Goal: Task Accomplishment & Management: Manage account settings

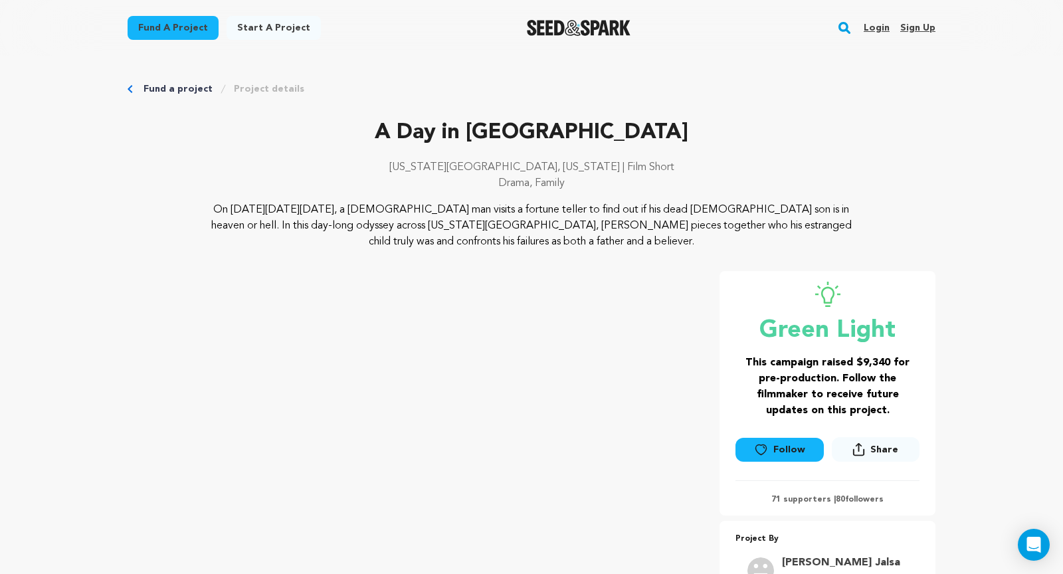
click at [883, 25] on link "Login" at bounding box center [876, 27] width 26 height 21
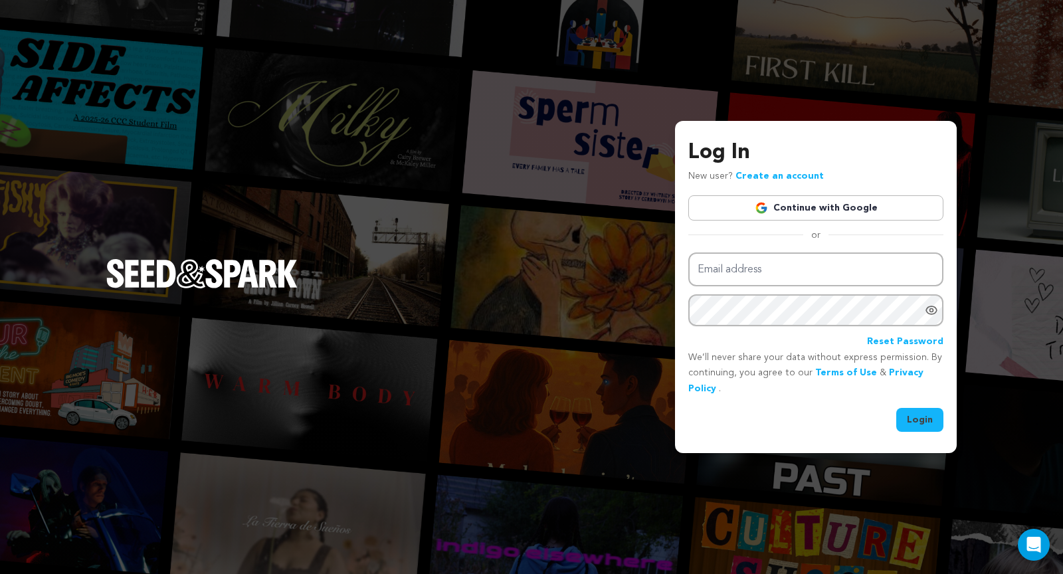
click at [782, 197] on link "Continue with Google" at bounding box center [815, 207] width 255 height 25
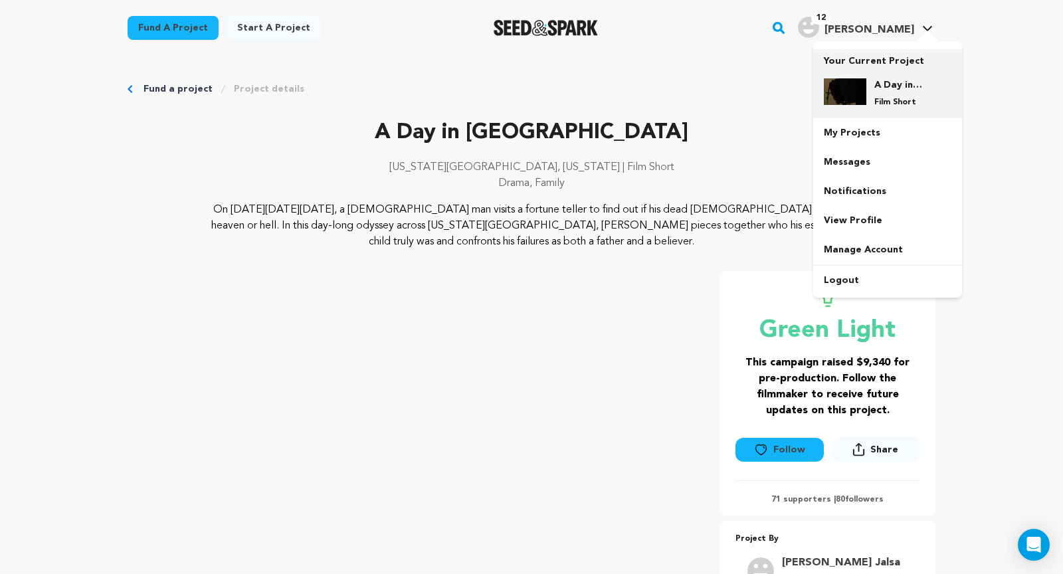
click at [861, 89] on img at bounding box center [845, 91] width 43 height 27
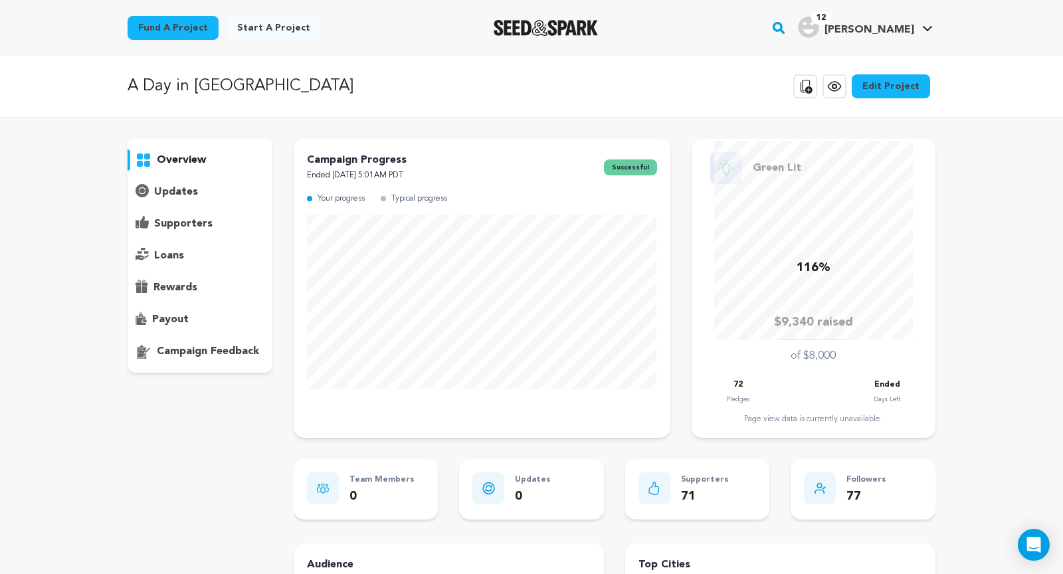
click at [214, 220] on div "supporters" at bounding box center [200, 223] width 145 height 21
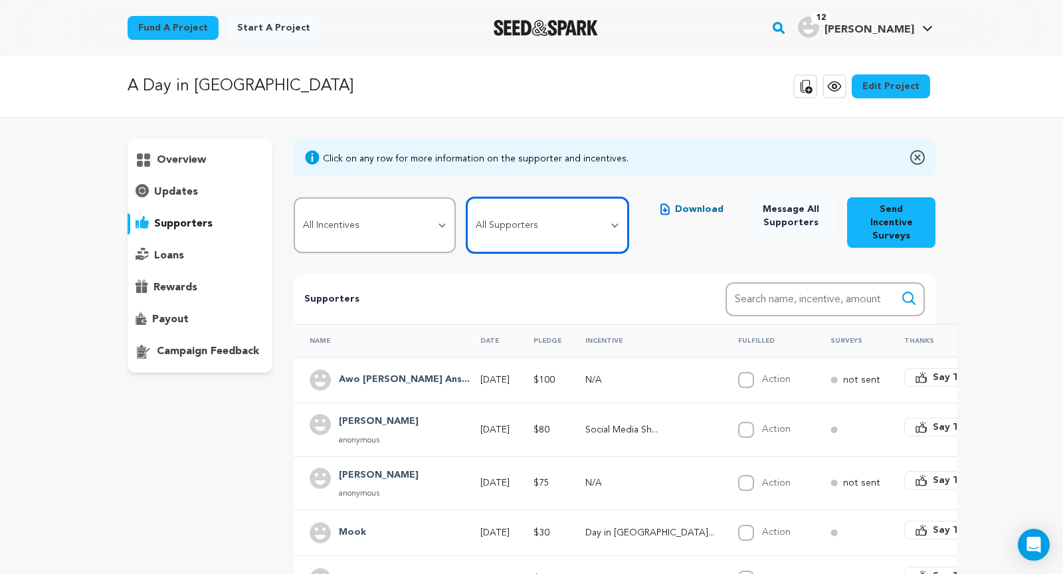
click at [559, 230] on select "All Supporters Survey not sent Survey incomplete Survey complete Incentive not …" at bounding box center [547, 225] width 162 height 56
select select "pledge_incomplete"
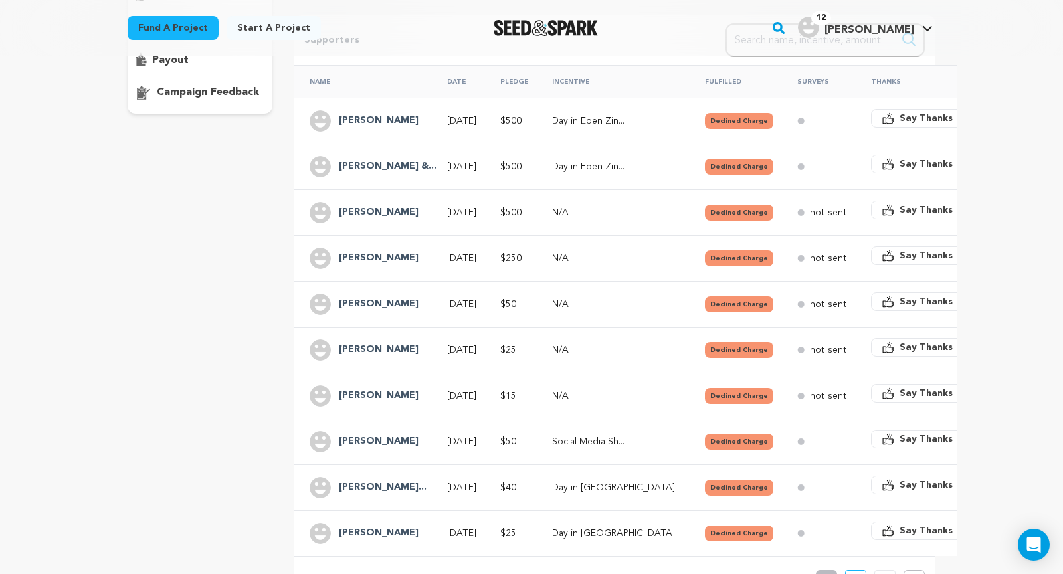
scroll to position [331, 0]
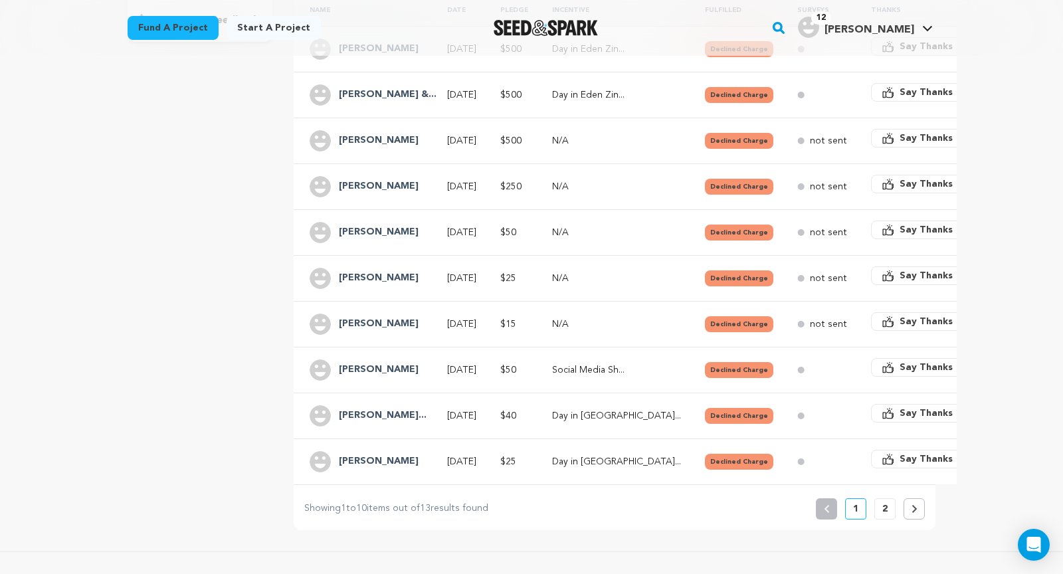
click at [907, 498] on button at bounding box center [913, 508] width 21 height 21
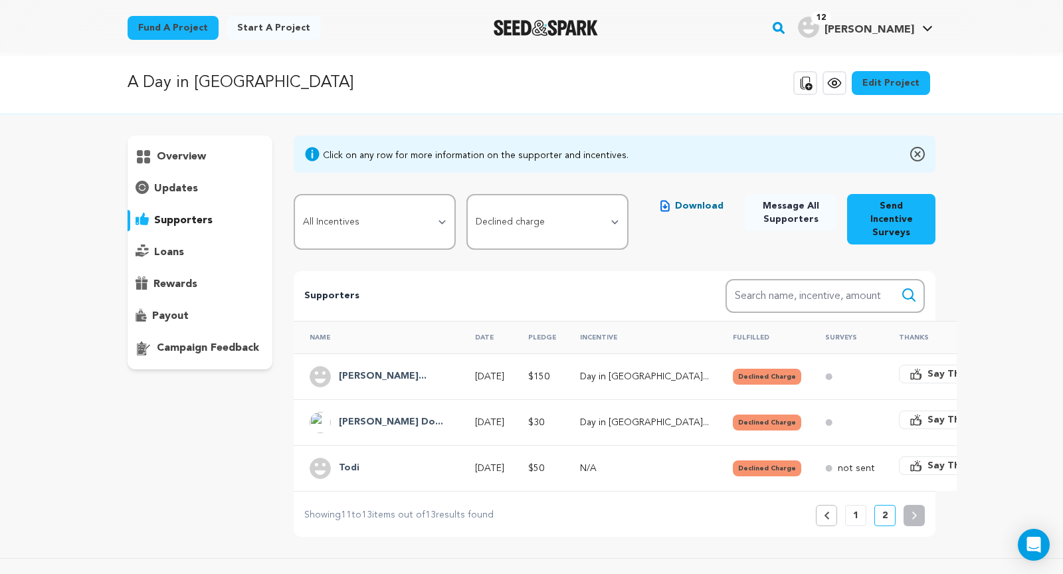
scroll to position [0, 0]
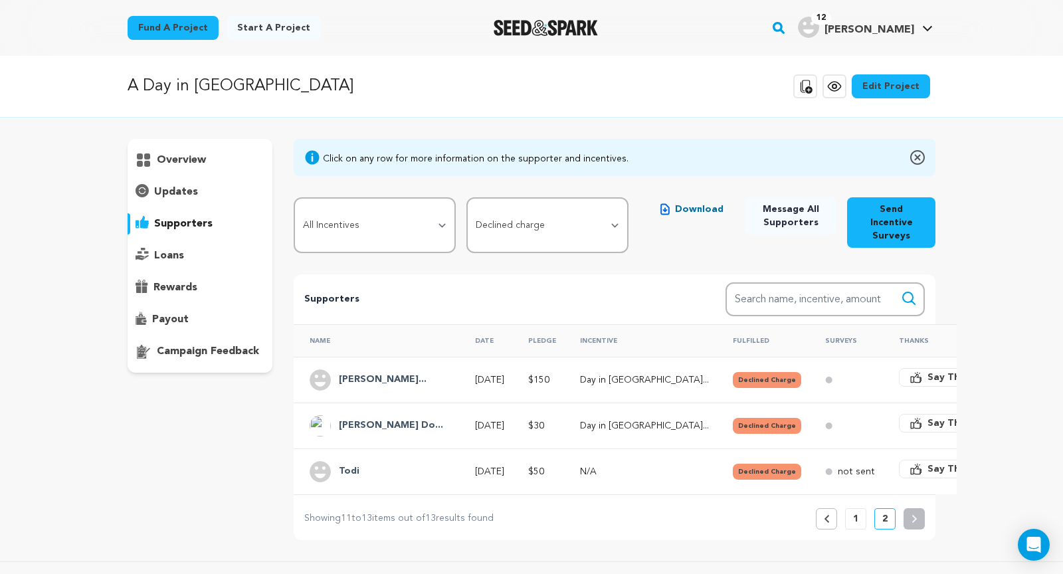
click at [832, 508] on button "Previous" at bounding box center [826, 518] width 21 height 21
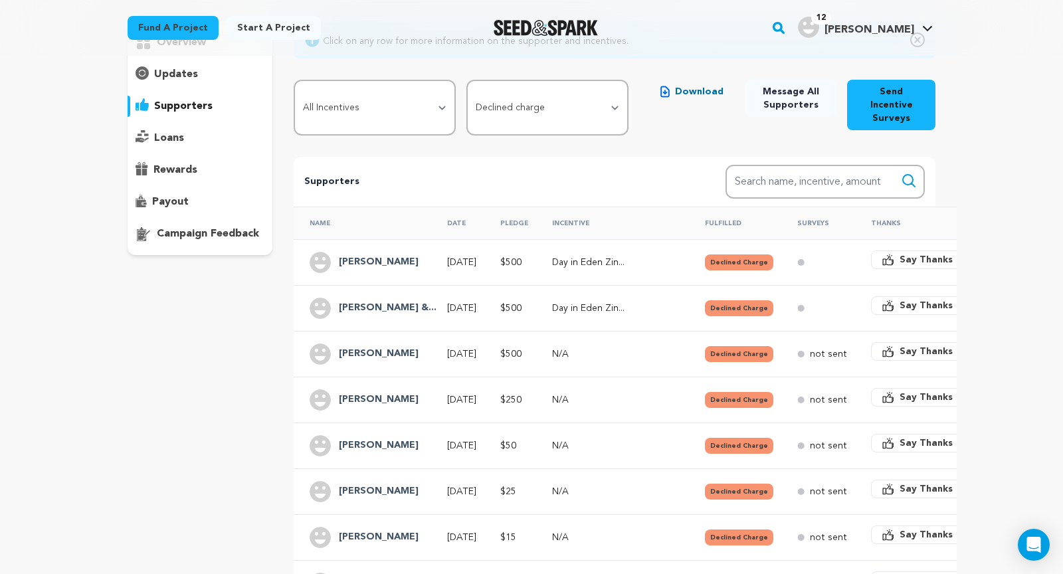
scroll to position [56, 0]
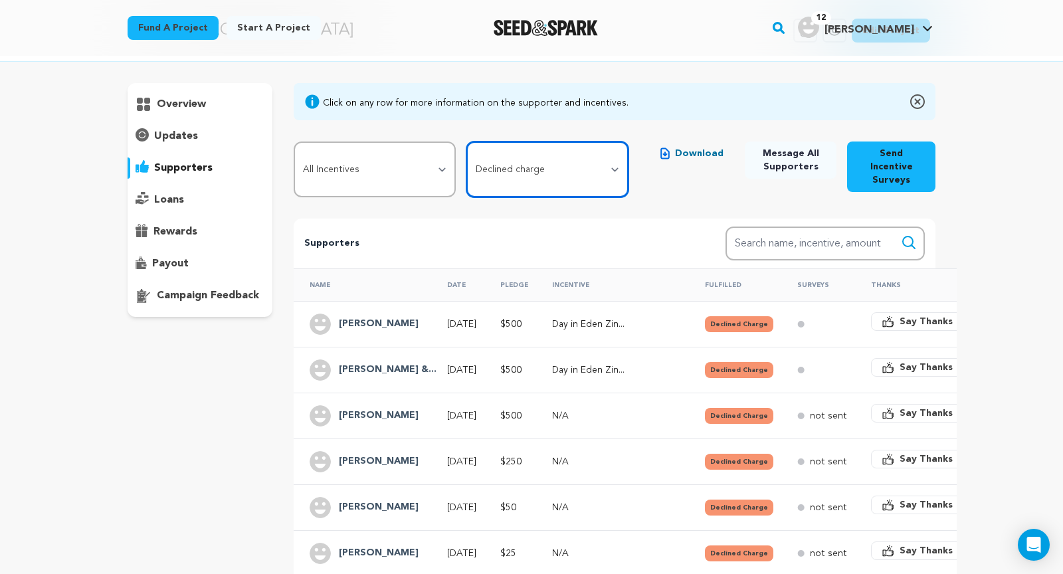
click at [488, 159] on select "All Supporters Survey not sent Survey incomplete Survey complete Incentive not …" at bounding box center [547, 169] width 162 height 56
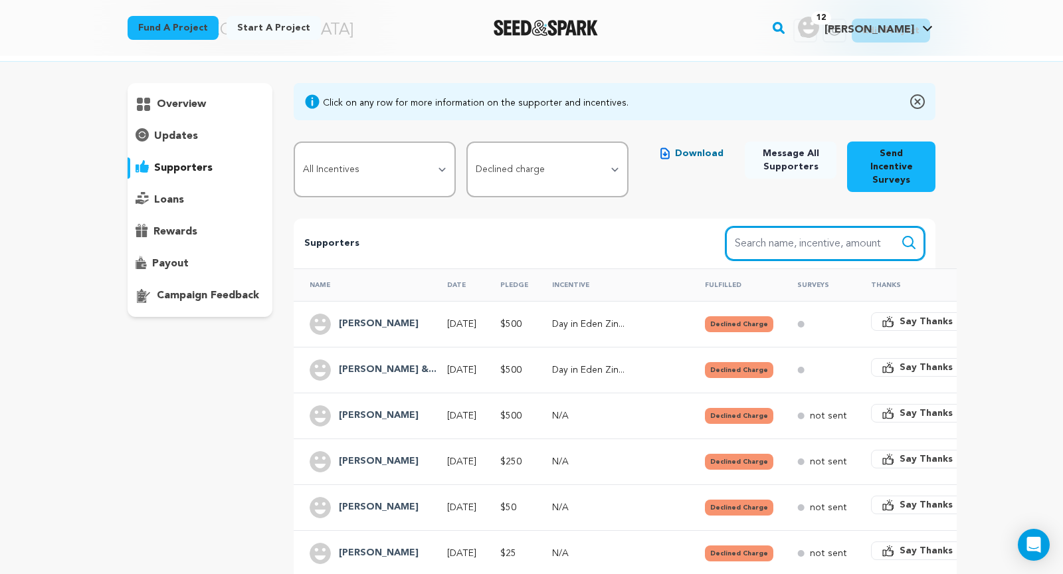
click at [819, 236] on input "Search name, item" at bounding box center [824, 243] width 199 height 34
type input "[PERSON_NAME]"
click at [901, 234] on button "Search" at bounding box center [909, 242] width 16 height 16
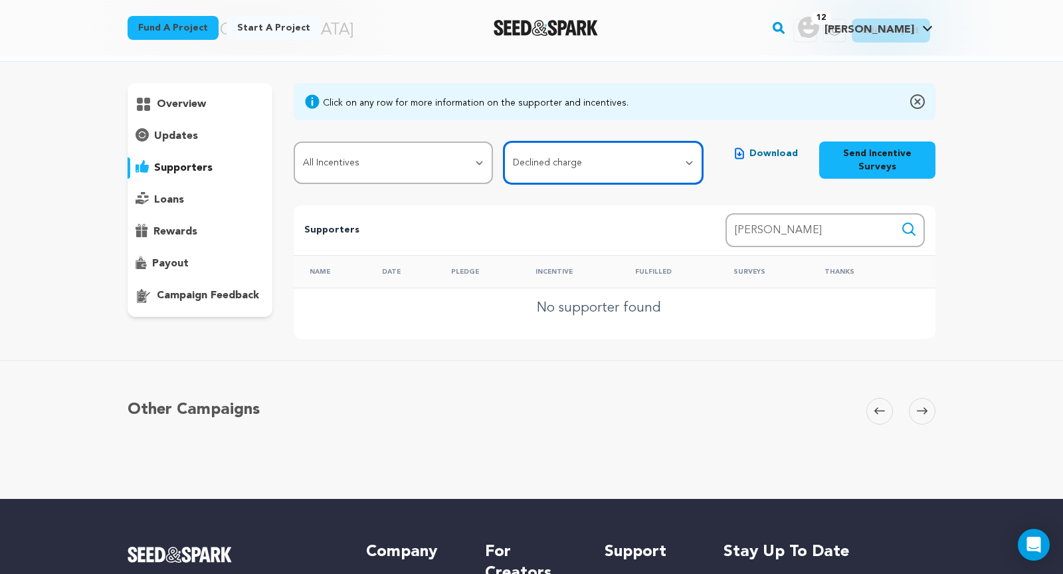
click at [574, 157] on select "All Supporters Survey not sent Survey incomplete Survey complete Incentive not …" at bounding box center [602, 162] width 199 height 43
select select
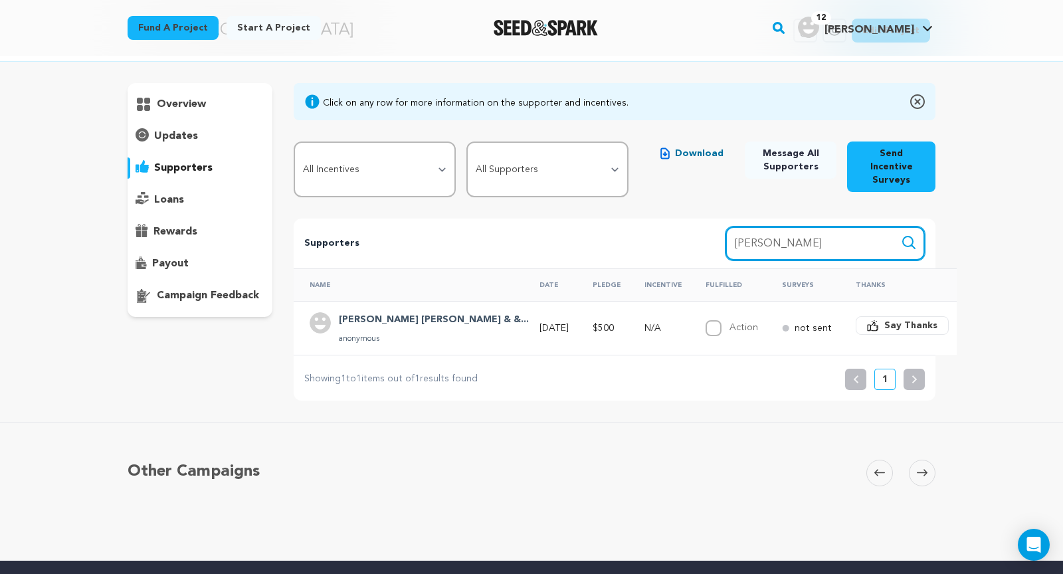
click at [812, 232] on input "[PERSON_NAME]" at bounding box center [824, 243] width 199 height 34
drag, startPoint x: 831, startPoint y: 228, endPoint x: 666, endPoint y: 226, distance: 165.4
click at [666, 226] on div "Supporters Search Search name, incentive, amount [PERSON_NAME]" at bounding box center [615, 244] width 642 height 50
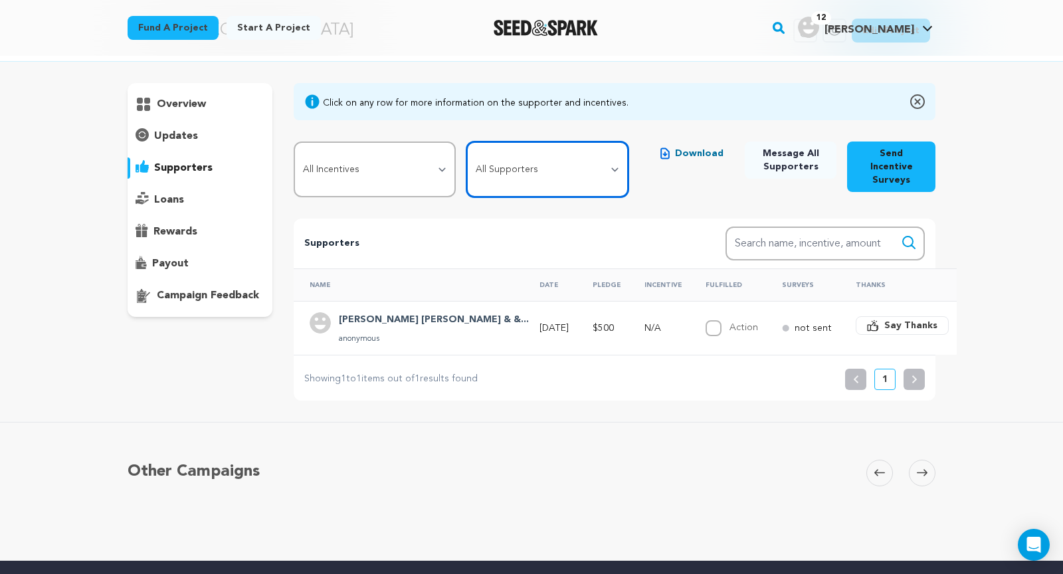
click at [557, 175] on select "All Supporters Survey not sent Survey incomplete Survey complete Incentive not …" at bounding box center [547, 169] width 162 height 56
select select "pledge_incomplete"
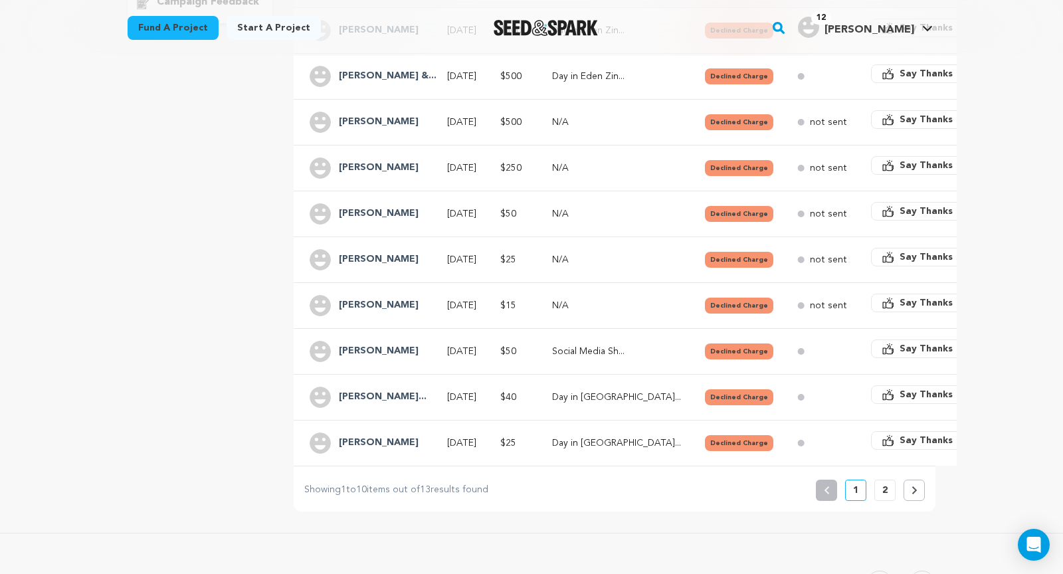
scroll to position [429, 0]
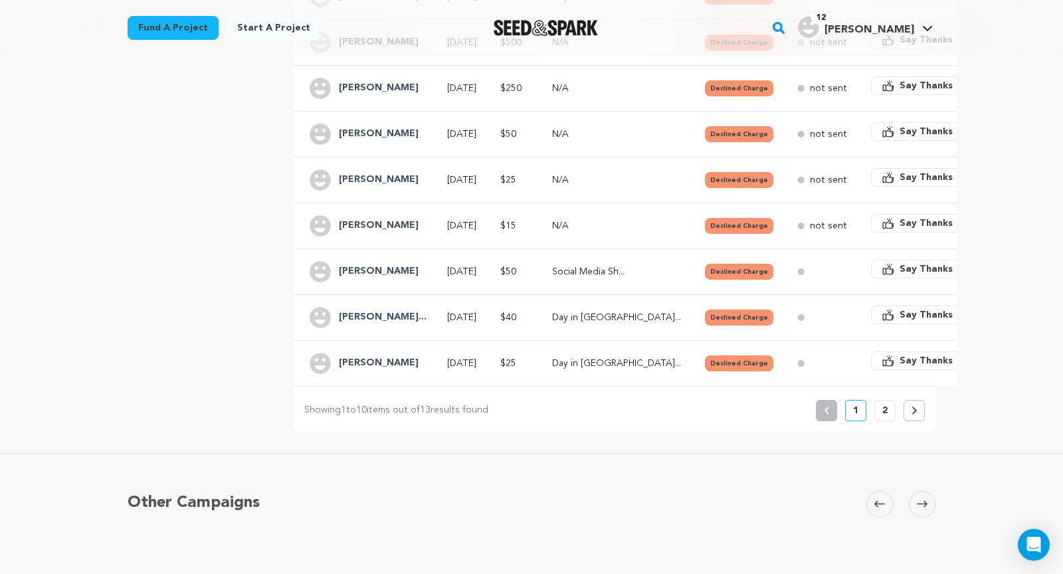
click at [933, 386] on div "Showing 1 to 10 items out of 13 results found Showing 1 to 10 items out of 13 r…" at bounding box center [615, 403] width 642 height 35
click at [919, 400] on button at bounding box center [913, 410] width 21 height 21
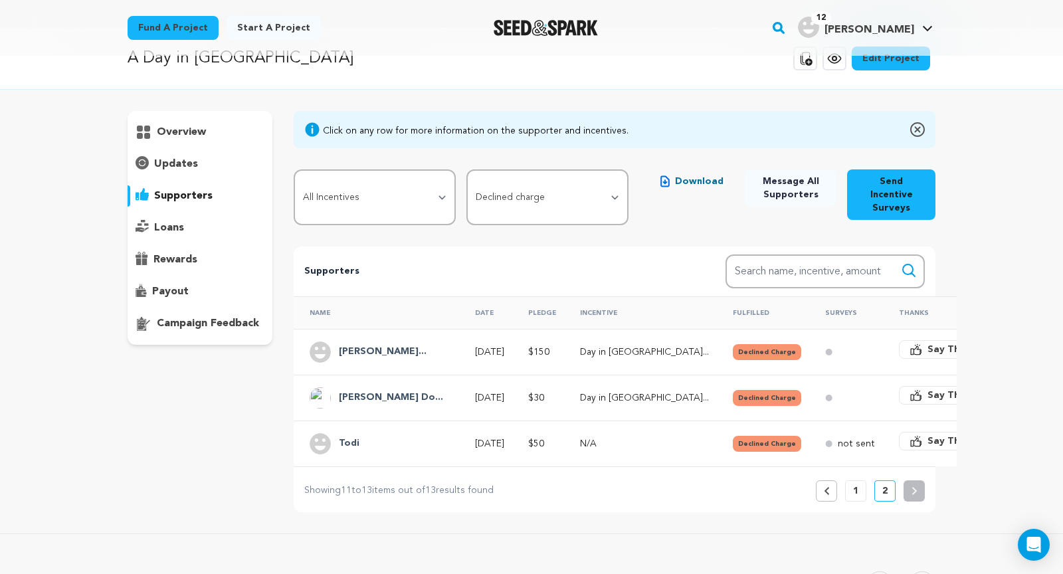
scroll to position [0, 0]
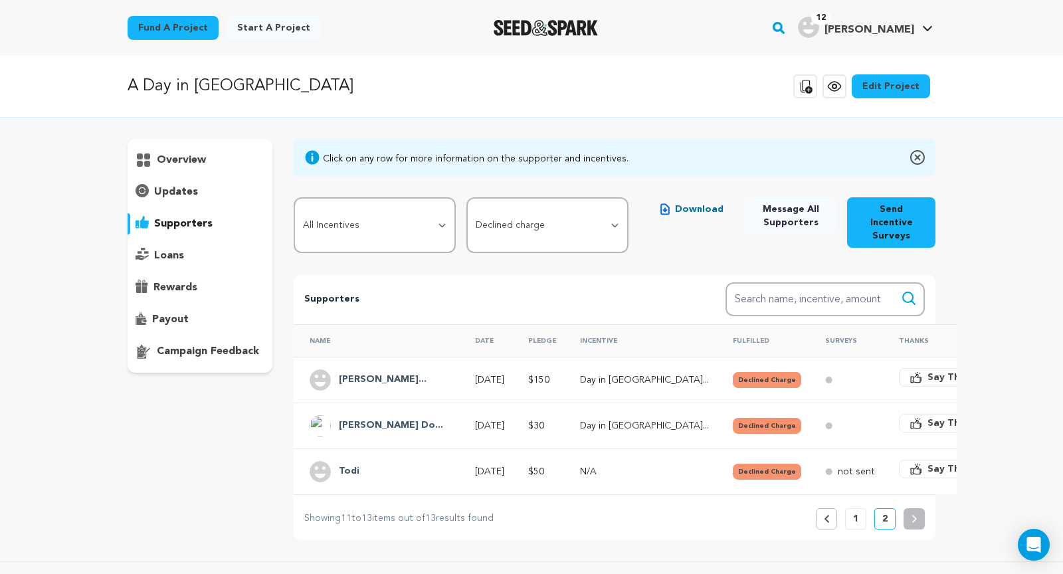
click at [828, 508] on button "Previous" at bounding box center [826, 518] width 21 height 21
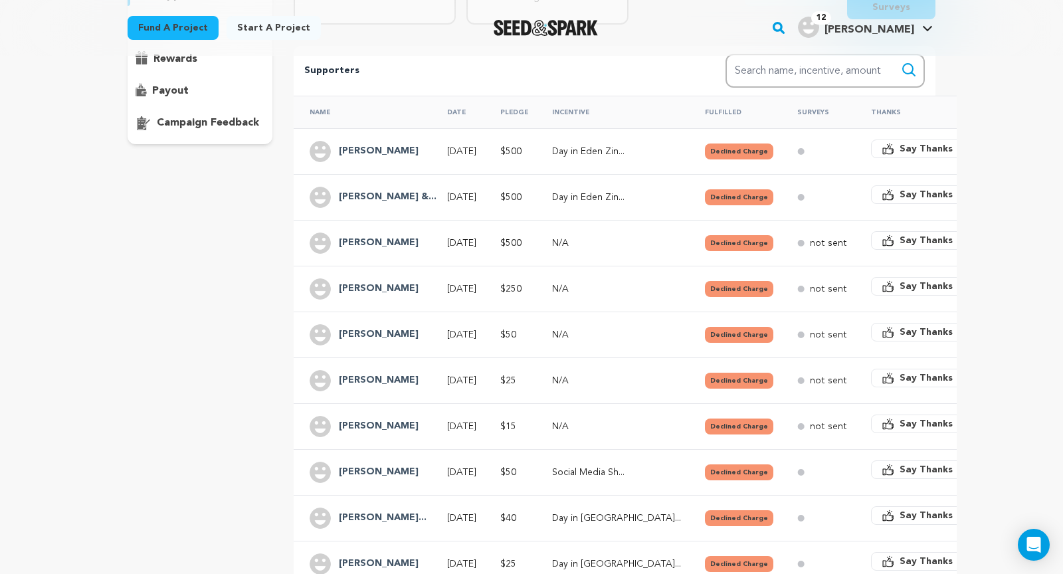
scroll to position [229, 0]
